Goal: Task Accomplishment & Management: Manage account settings

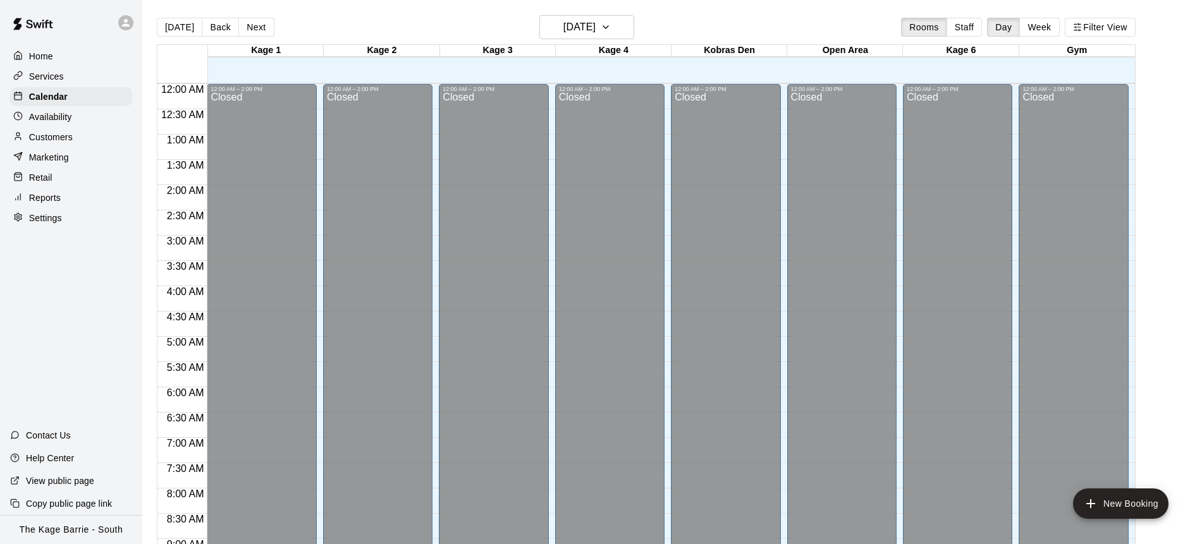
scroll to position [701, 0]
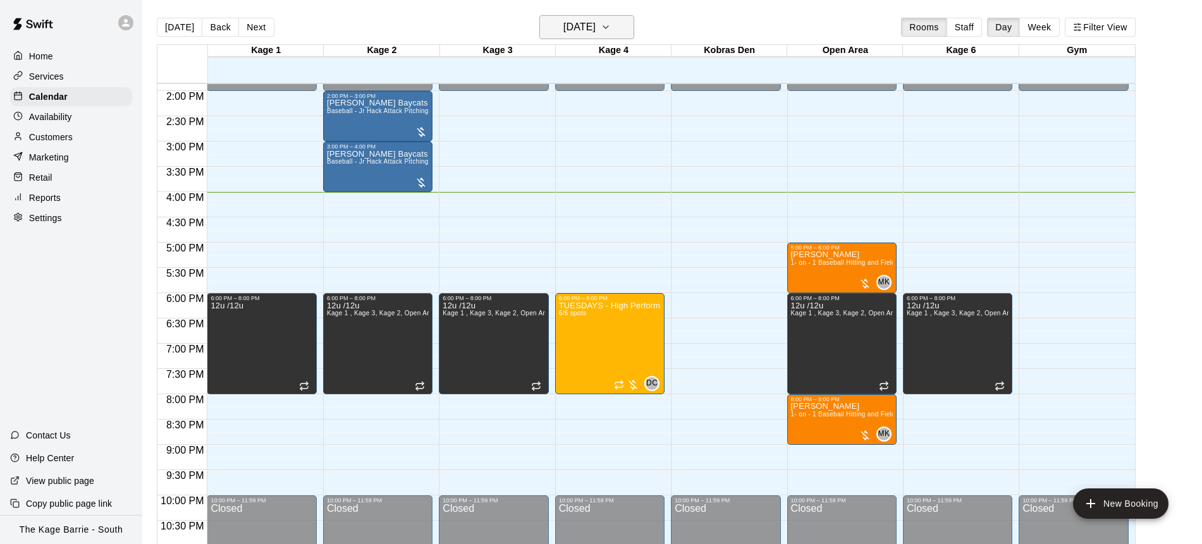
click at [611, 28] on icon "button" at bounding box center [606, 27] width 10 height 15
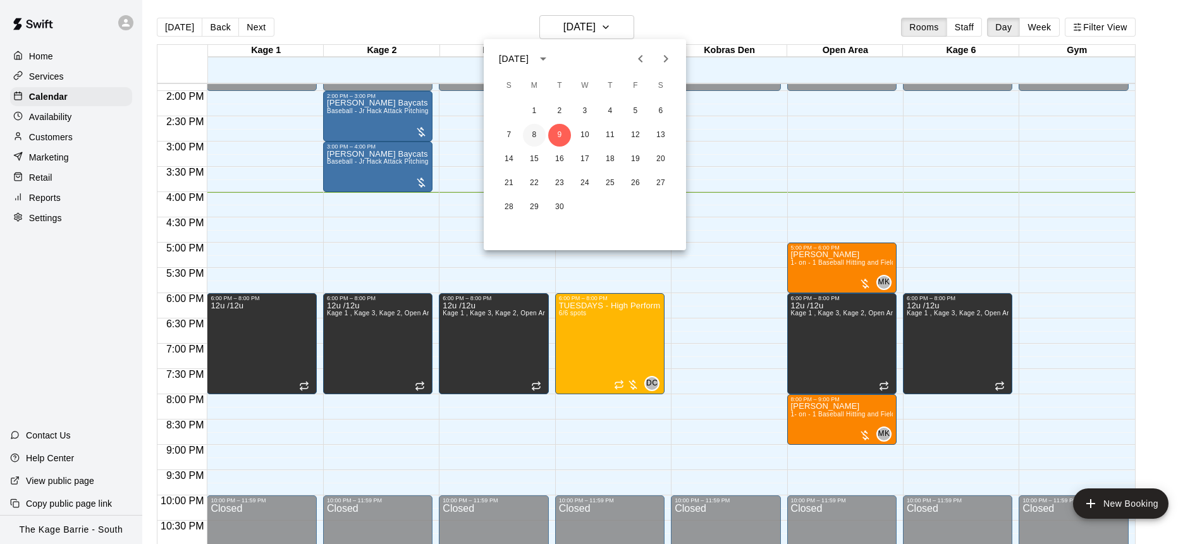
click at [535, 137] on button "8" at bounding box center [534, 135] width 23 height 23
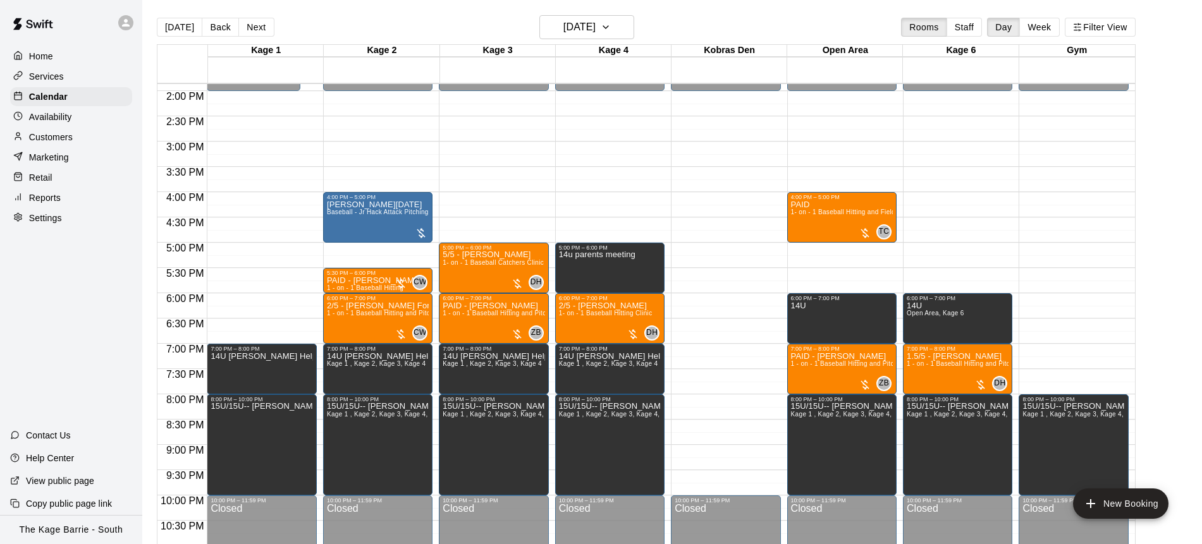
click at [183, 28] on button "[DATE]" at bounding box center [180, 27] width 46 height 19
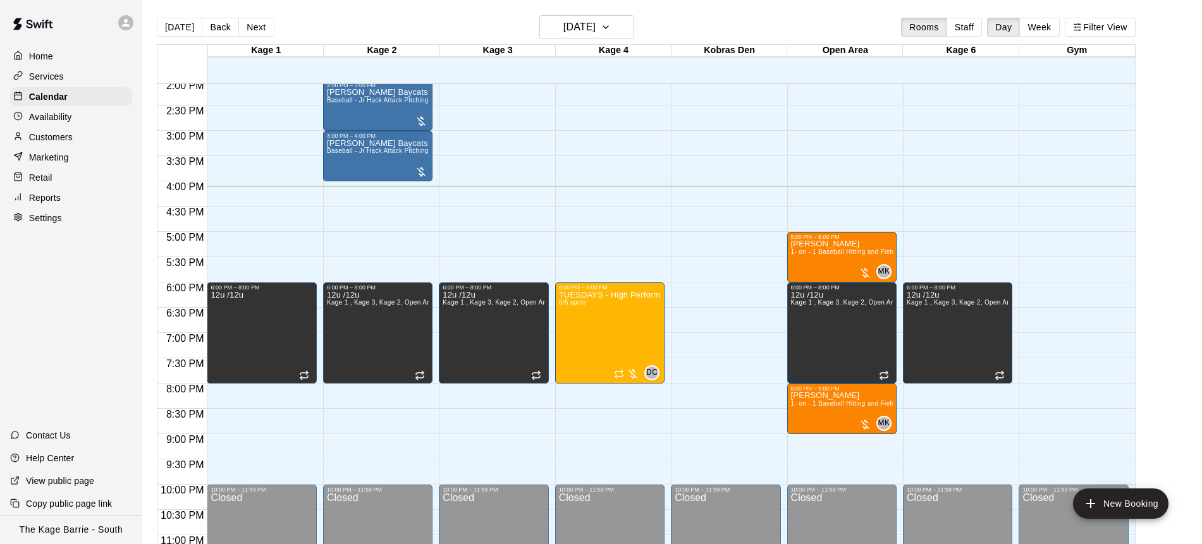
scroll to position [739, 0]
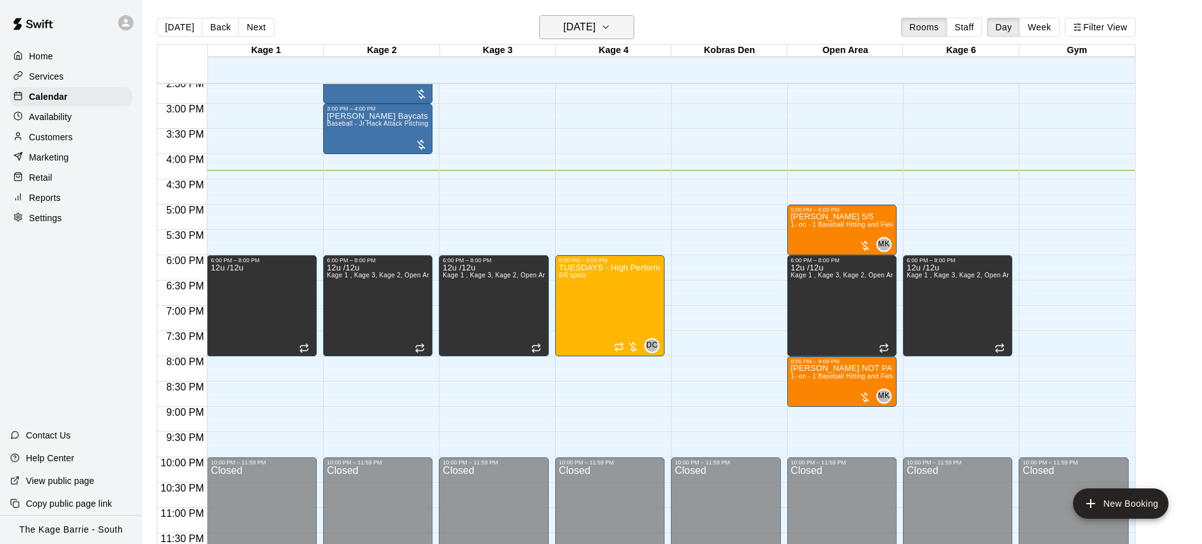
drag, startPoint x: 647, startPoint y: 32, endPoint x: 627, endPoint y: 30, distance: 20.3
click at [632, 31] on div "Today Back Next Tuesday Sep 09 Rooms Staff Day Week Filter View" at bounding box center [646, 29] width 979 height 29
click at [611, 30] on icon "button" at bounding box center [606, 27] width 10 height 15
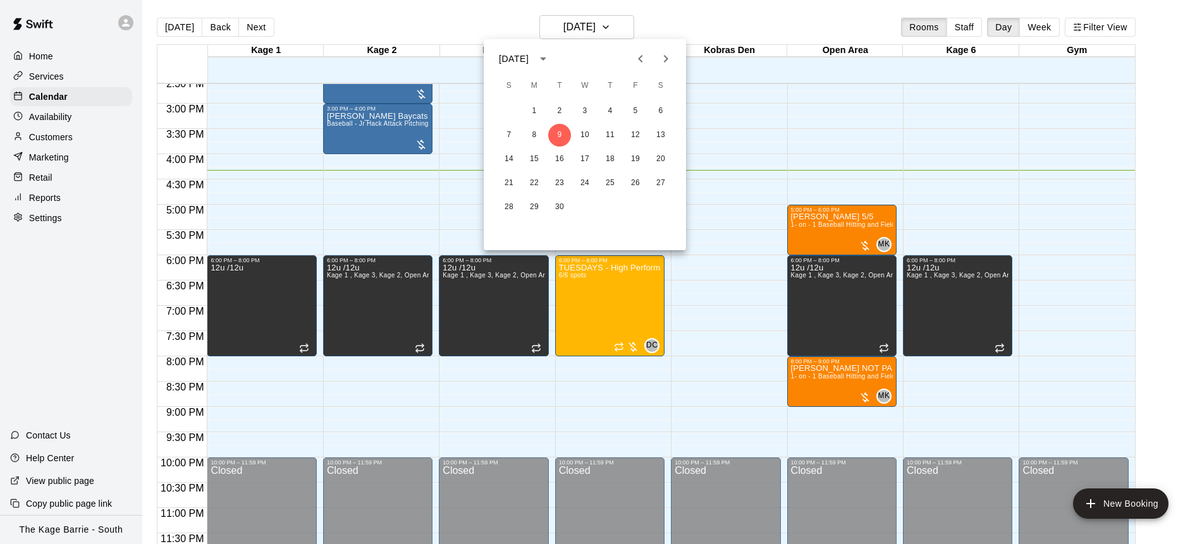
click at [669, 52] on icon "Next month" at bounding box center [665, 58] width 15 height 15
click at [663, 140] on button "11" at bounding box center [660, 135] width 23 height 23
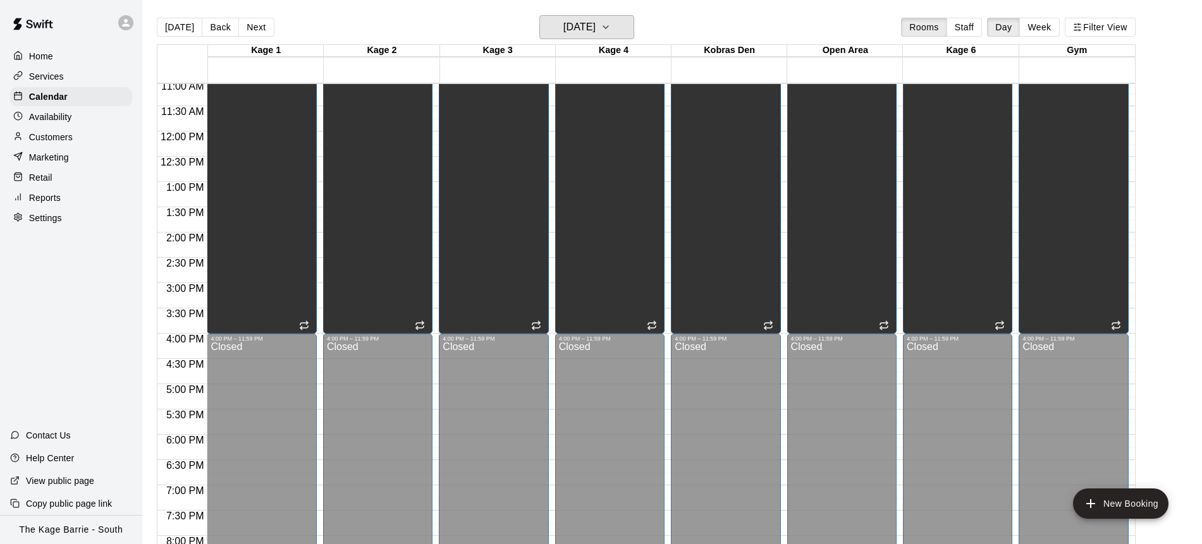
scroll to position [383, 0]
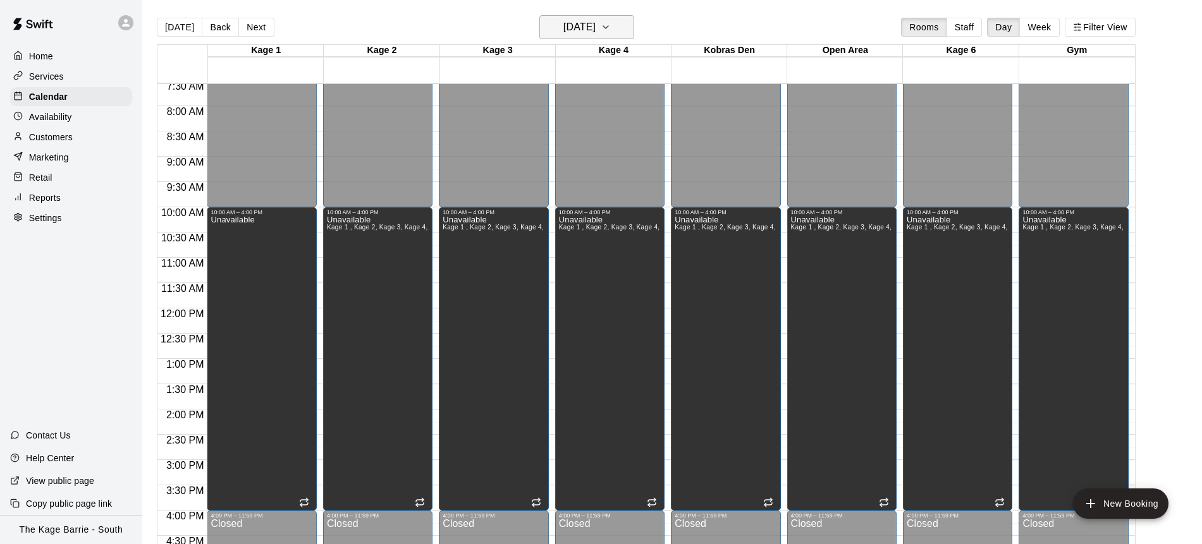
click at [611, 30] on icon "button" at bounding box center [606, 27] width 10 height 15
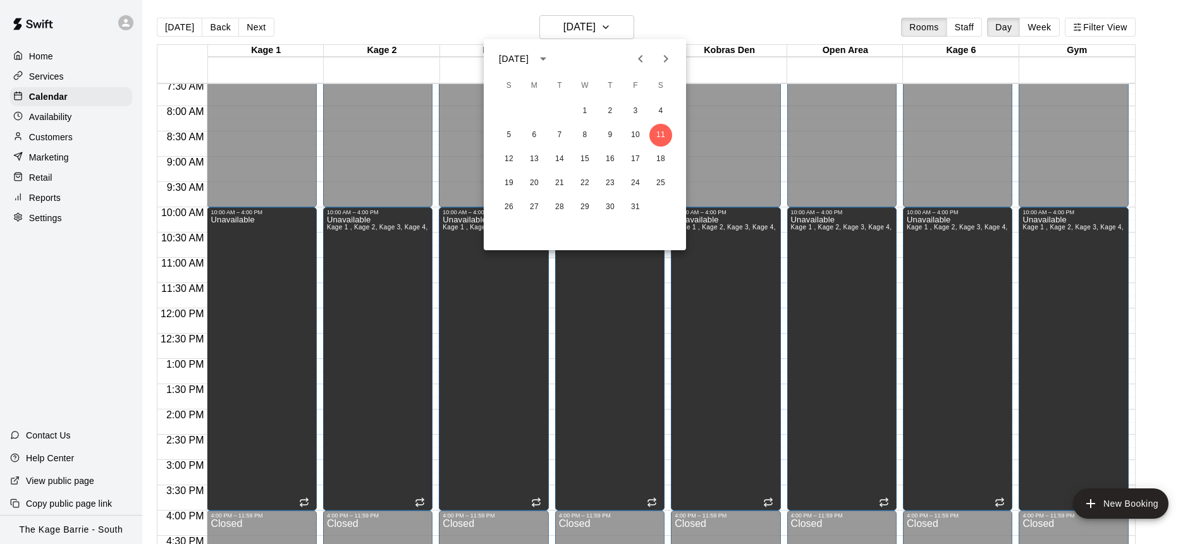
click at [628, 30] on div at bounding box center [601, 272] width 1202 height 544
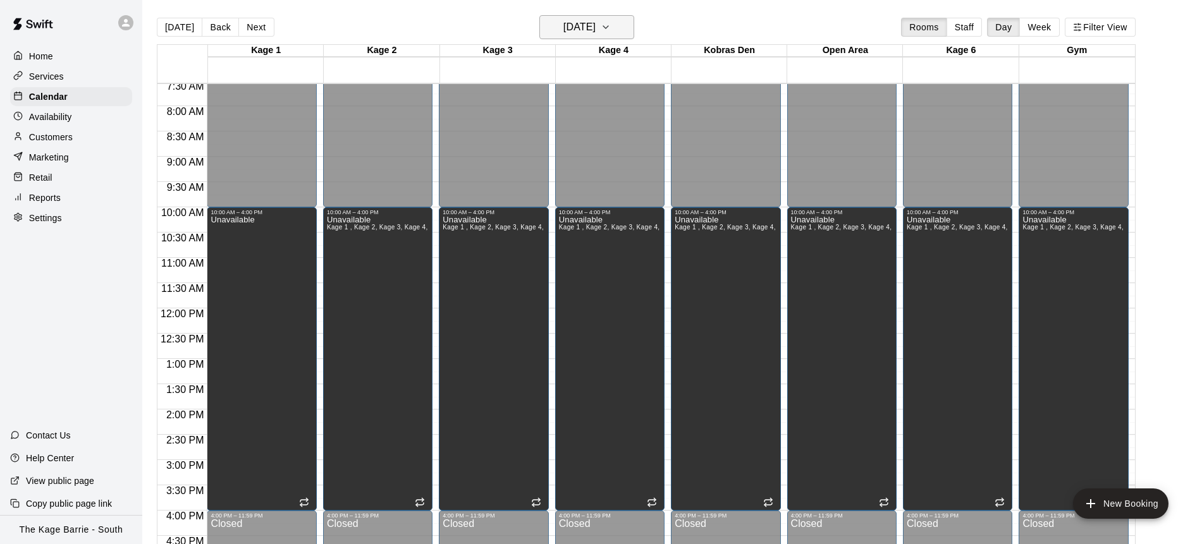
click at [611, 30] on icon "button" at bounding box center [606, 27] width 10 height 15
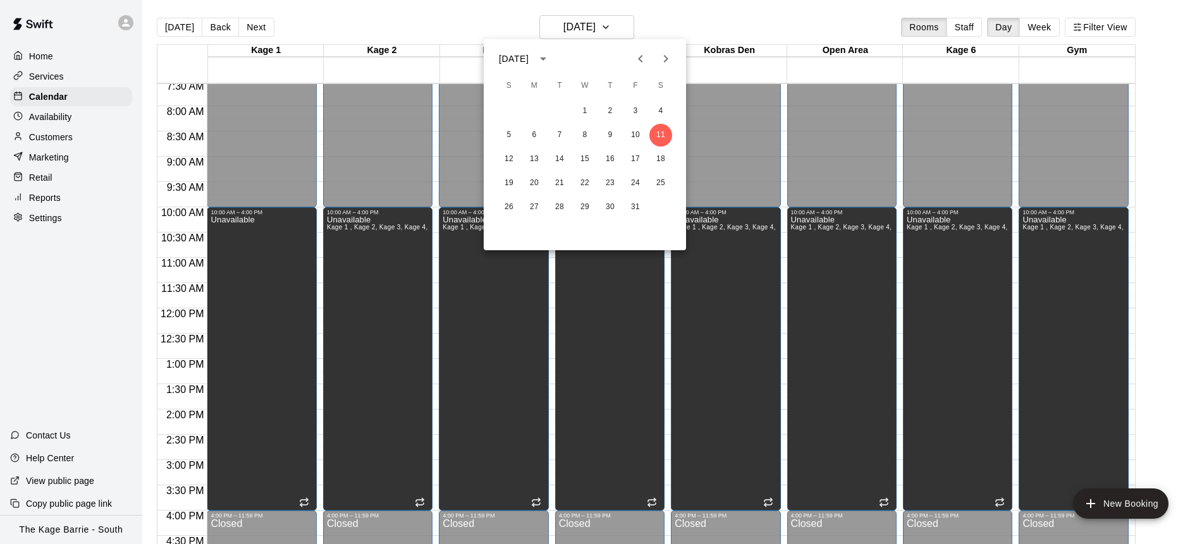
click at [186, 35] on div at bounding box center [601, 272] width 1202 height 544
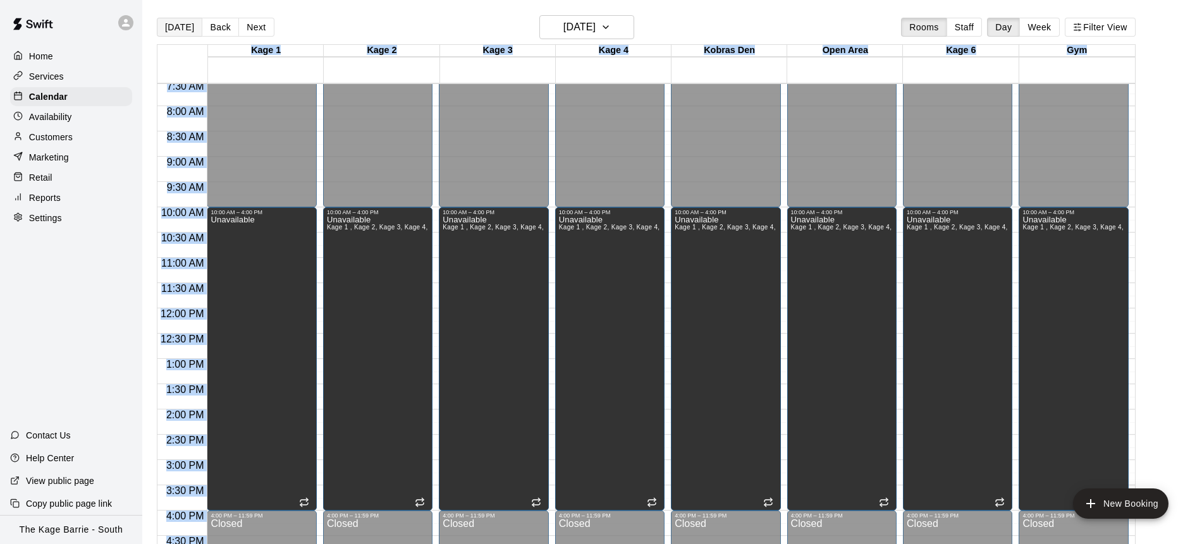
click at [184, 29] on button "[DATE]" at bounding box center [180, 27] width 46 height 19
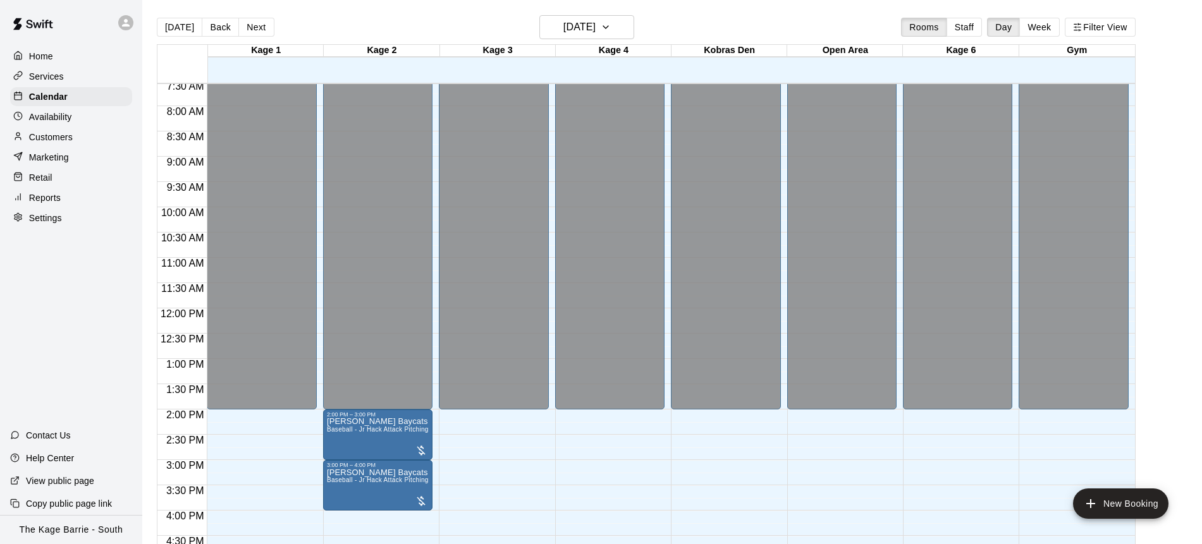
click at [740, 9] on main "Today Back Next Tuesday Sep 09 Rooms Staff Day Week Filter View Kage 1 09 Tue K…" at bounding box center [672, 282] width 1060 height 565
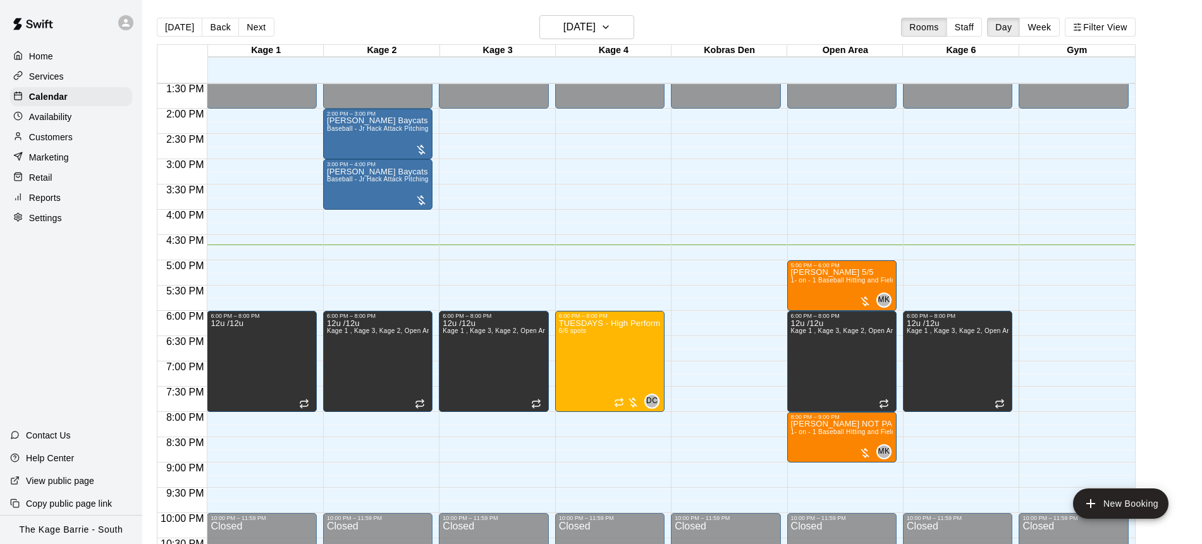
scroll to position [685, 0]
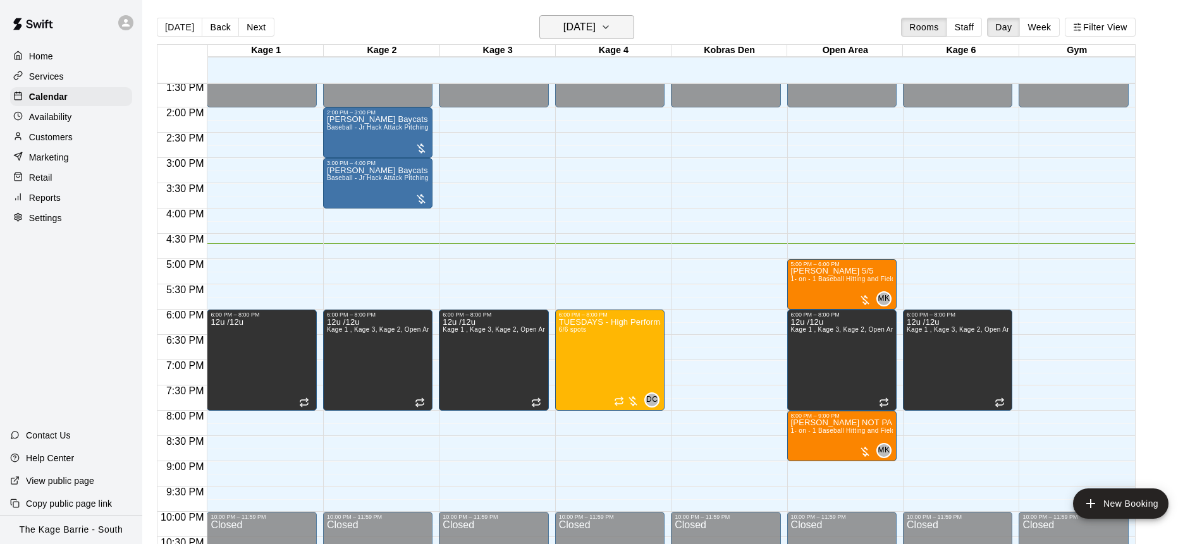
click at [611, 28] on icon "button" at bounding box center [606, 27] width 10 height 15
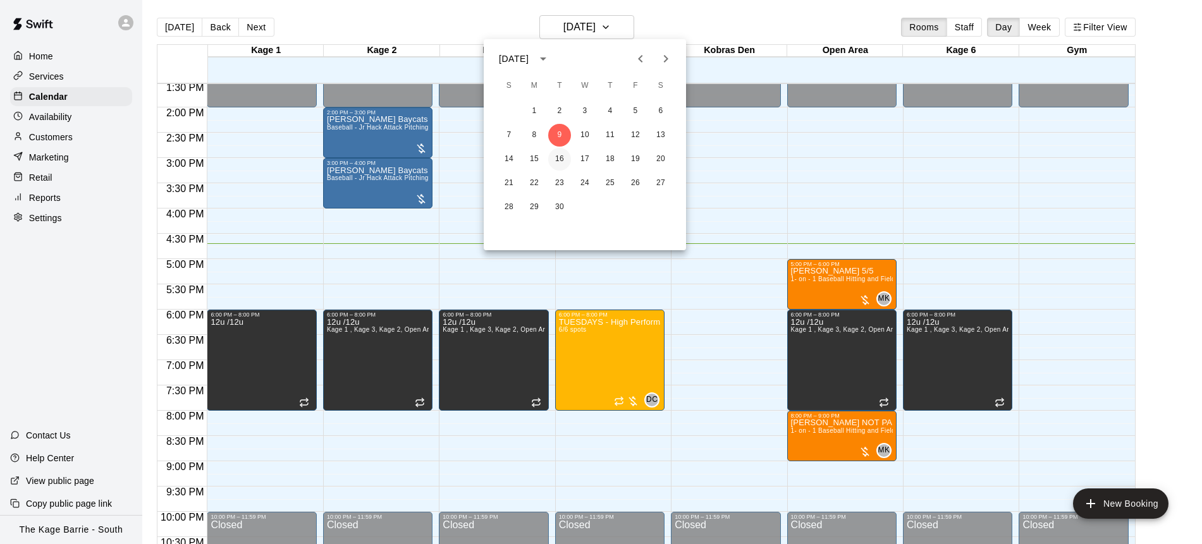
click at [560, 159] on button "16" at bounding box center [559, 159] width 23 height 23
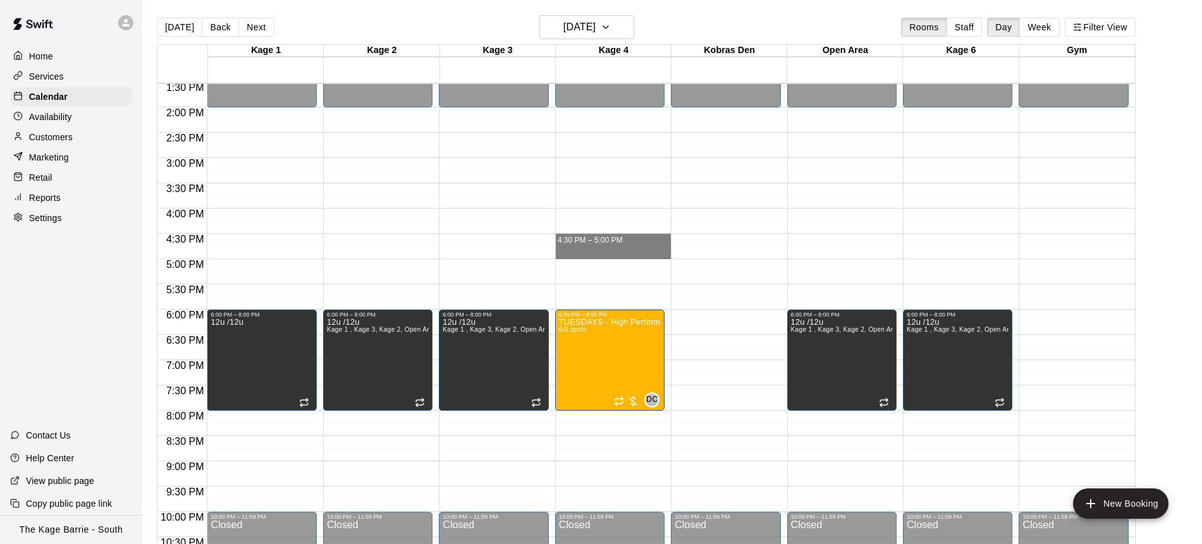
drag, startPoint x: 601, startPoint y: 236, endPoint x: 603, endPoint y: 257, distance: 21.6
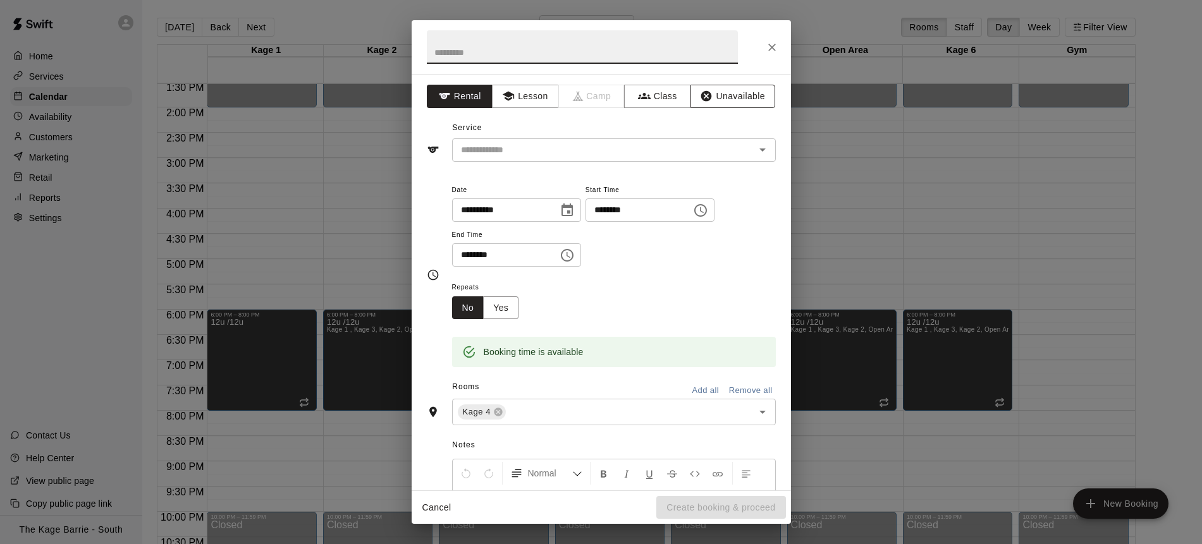
click at [749, 90] on button "Unavailable" at bounding box center [732, 96] width 85 height 23
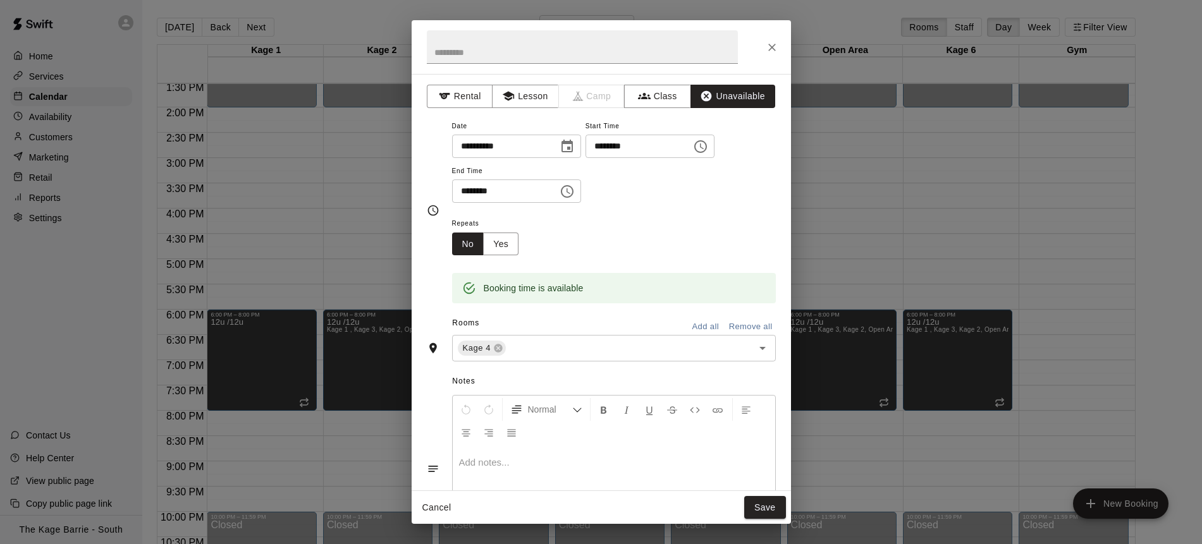
click at [640, 64] on h2 at bounding box center [582, 47] width 341 height 54
click at [639, 57] on input "text" at bounding box center [582, 47] width 311 height 34
type input "**********"
click at [762, 506] on button "Save" at bounding box center [765, 507] width 42 height 23
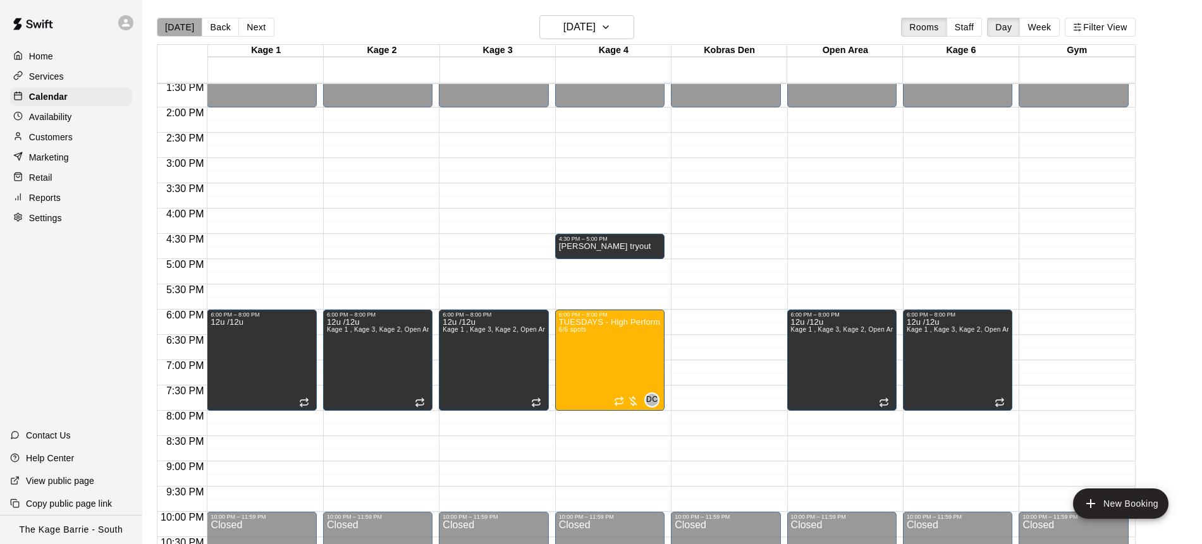
click at [181, 29] on button "[DATE]" at bounding box center [180, 27] width 46 height 19
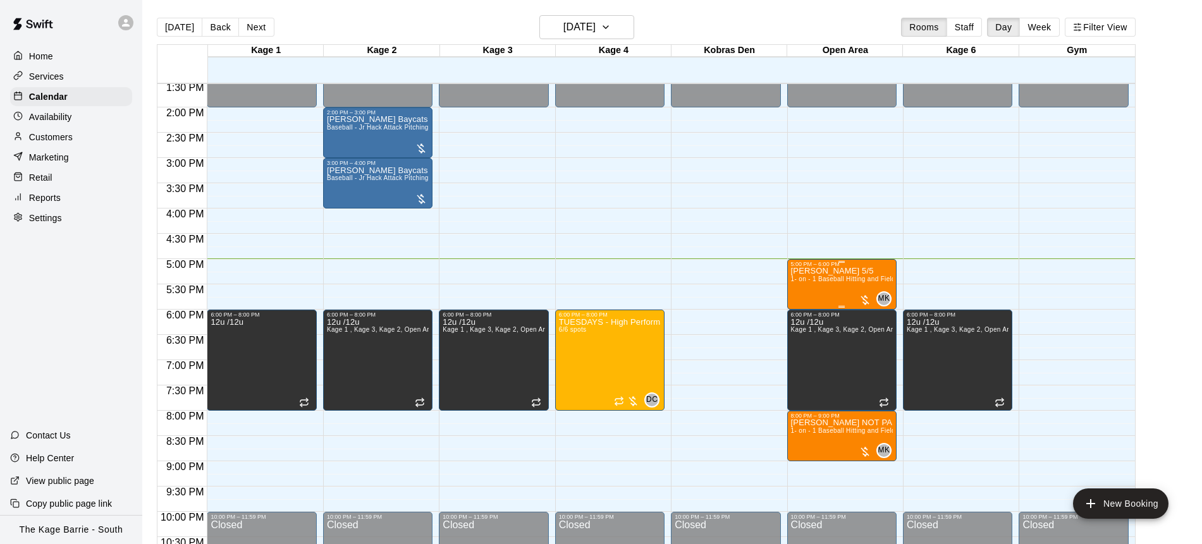
click at [809, 291] on div "Jase Hartlen 5/5 1- on - 1 Baseball Hitting and Fielding Clinic" at bounding box center [842, 539] width 102 height 544
click at [807, 305] on img "edit" at bounding box center [804, 310] width 15 height 15
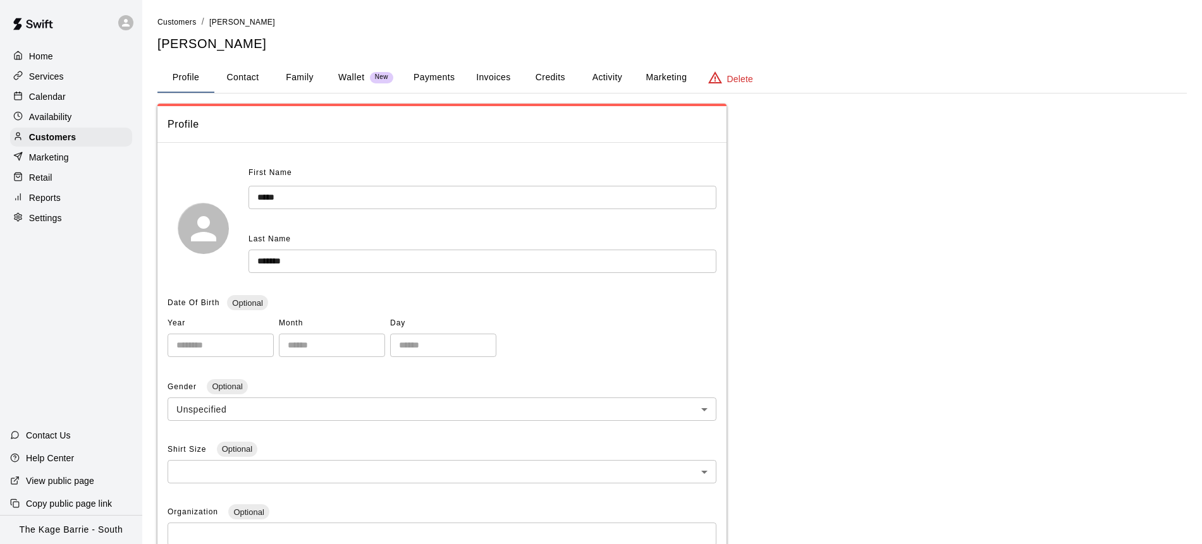
click at [321, 79] on button "Family" at bounding box center [299, 78] width 57 height 30
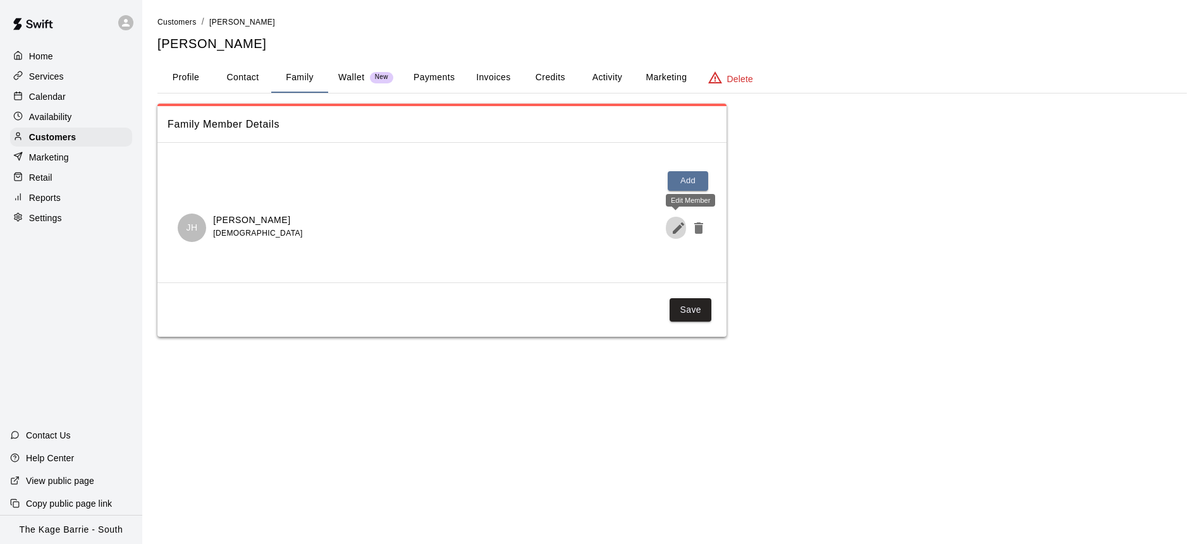
click at [673, 227] on icon "Edit Member" at bounding box center [678, 228] width 15 height 15
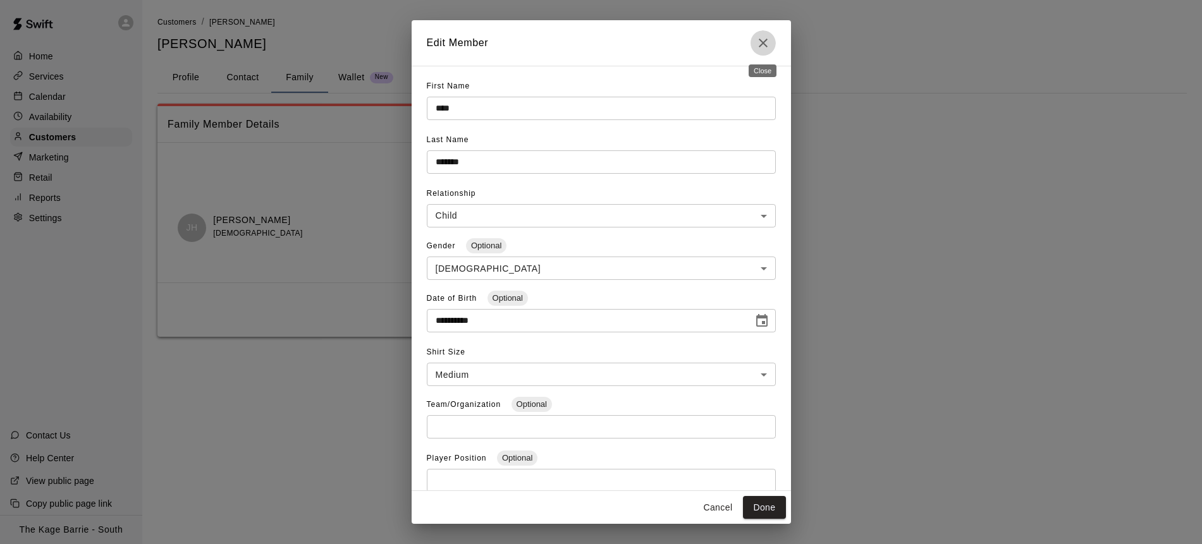
drag, startPoint x: 768, startPoint y: 34, endPoint x: 764, endPoint y: 40, distance: 6.5
click at [768, 34] on button "Close" at bounding box center [762, 42] width 25 height 25
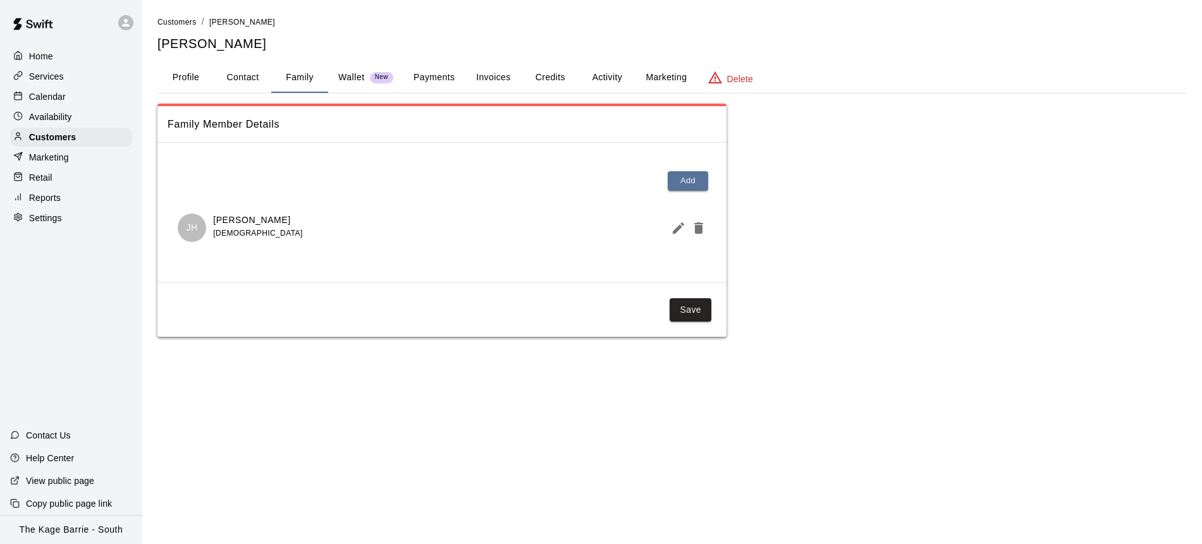
click at [61, 95] on p "Calendar" at bounding box center [47, 96] width 37 height 13
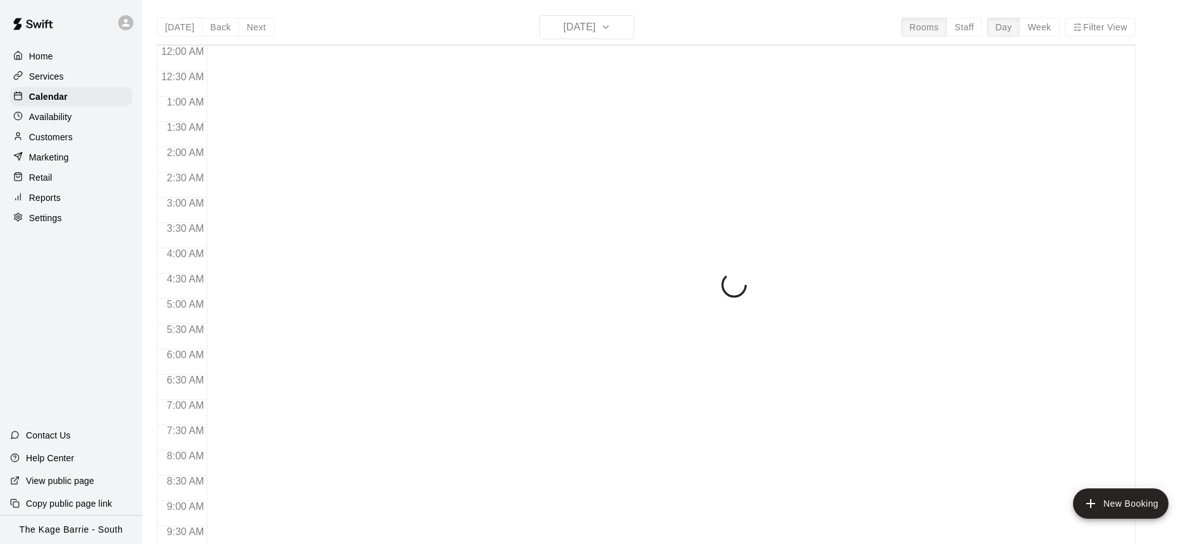
scroll to position [701, 0]
